Goal: Information Seeking & Learning: Understand process/instructions

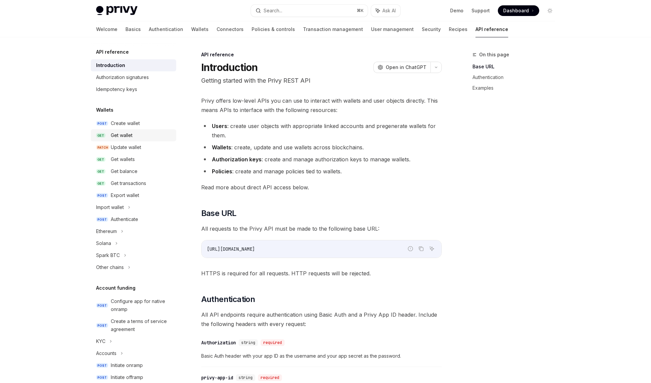
click at [120, 134] on div "Get wallet" at bounding box center [122, 135] width 22 height 8
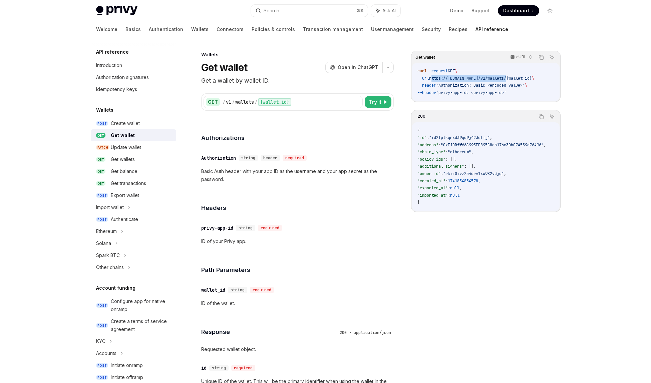
drag, startPoint x: 436, startPoint y: 78, endPoint x: 514, endPoint y: 79, distance: 78.8
click at [514, 79] on span "https://[DOMAIN_NAME]/v1/wallets/{wallet_id}" at bounding box center [480, 78] width 103 height 5
click at [121, 61] on div "Introduction" at bounding box center [109, 65] width 26 height 8
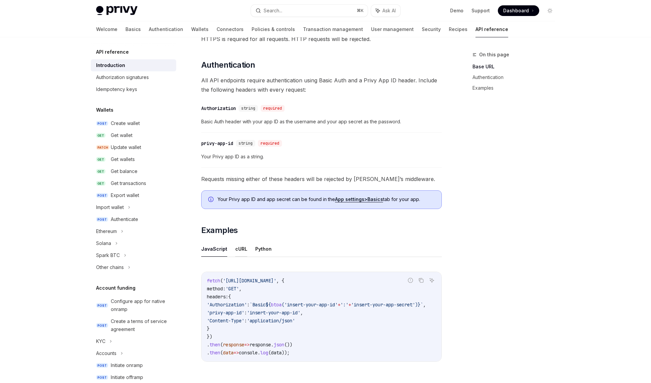
click at [240, 250] on button "cURL" at bounding box center [241, 249] width 12 height 16
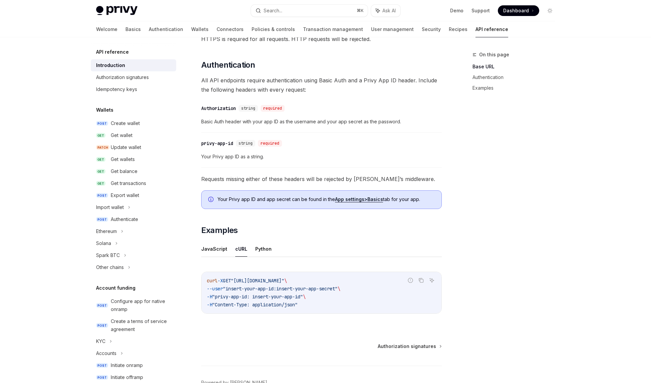
drag, startPoint x: 207, startPoint y: 282, endPoint x: 314, endPoint y: 303, distance: 109.1
click at [314, 303] on code "curl -X GET "[URL][DOMAIN_NAME]" \ --user "insert-your-app-id:insert-your-app-s…" at bounding box center [321, 293] width 229 height 32
copy code "curl -X GET "[URL][DOMAIN_NAME]" \ --user "insert-your-app-id:insert-your-app-s…"
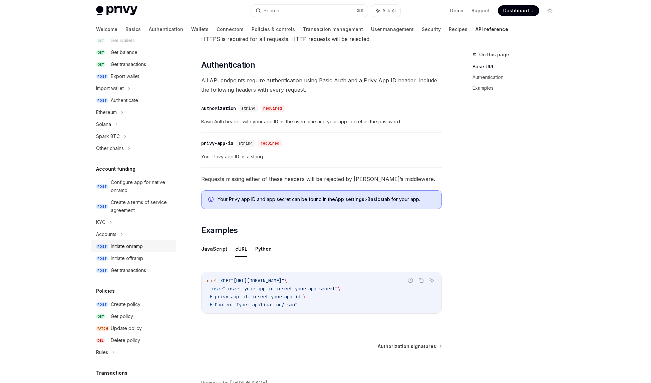
scroll to position [139, 0]
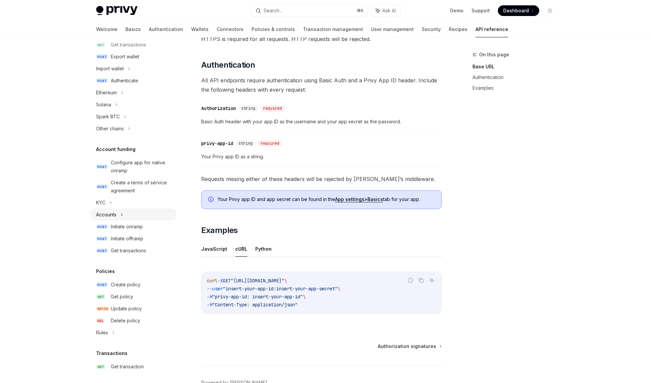
click at [120, 215] on div "Accounts" at bounding box center [133, 215] width 85 height 12
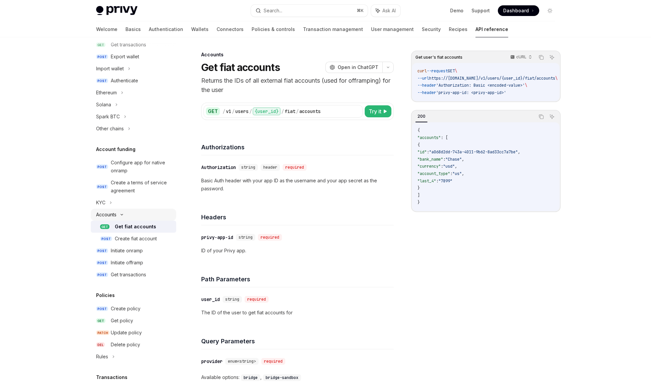
click at [124, 216] on icon at bounding box center [122, 215] width 8 height 3
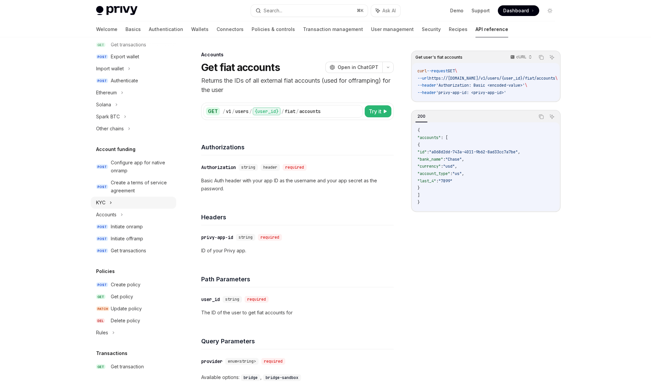
click at [109, 201] on div "KYC" at bounding box center [133, 203] width 85 height 12
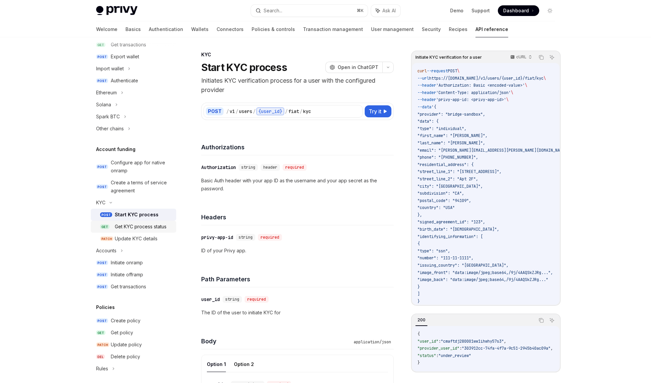
click at [138, 227] on div "Get KYC process status" at bounding box center [141, 227] width 52 height 8
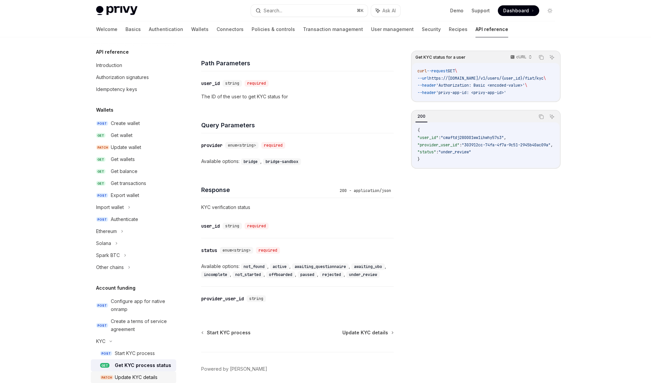
scroll to position [206, 0]
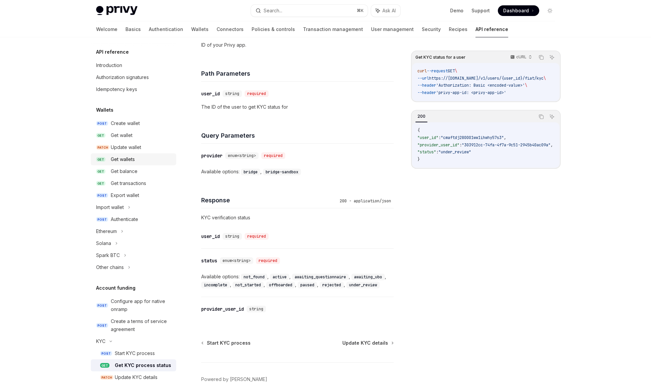
click at [133, 157] on div "Get wallets" at bounding box center [123, 159] width 24 height 8
type textarea "*"
